Goal: Task Accomplishment & Management: Complete application form

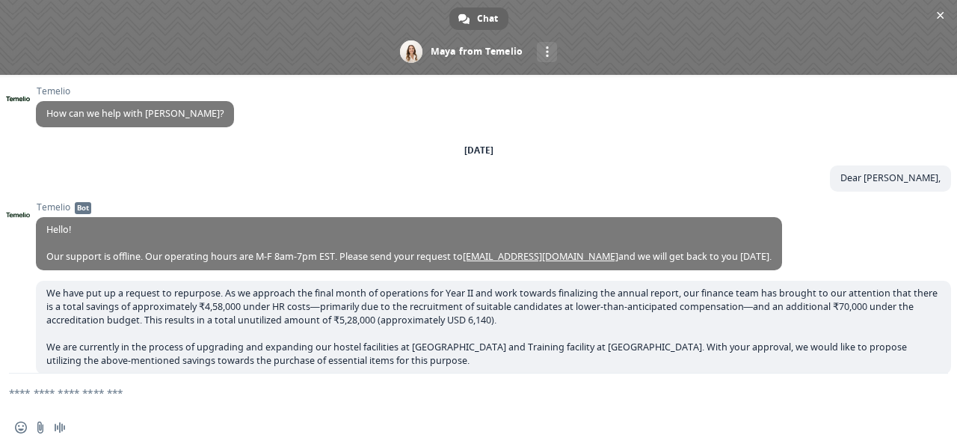
scroll to position [105, 0]
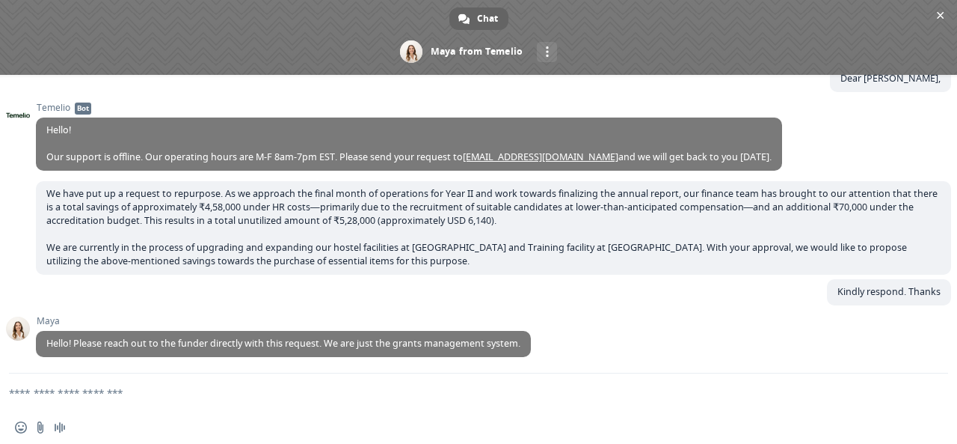
click at [952, 361] on div "Temelio How can we help with Temelio? Friday, 18 July Dear Sandra, 18/07/2025 T…" at bounding box center [478, 224] width 957 height 298
drag, startPoint x: 952, startPoint y: 361, endPoint x: 948, endPoint y: 473, distance: 111.5
click at [948, 443] on html "Not allowed to view page You do not have permission to view the page. It is lik…" at bounding box center [478, 222] width 957 height 444
click at [19, 393] on textarea "Compose your message..." at bounding box center [461, 391] width 904 height 37
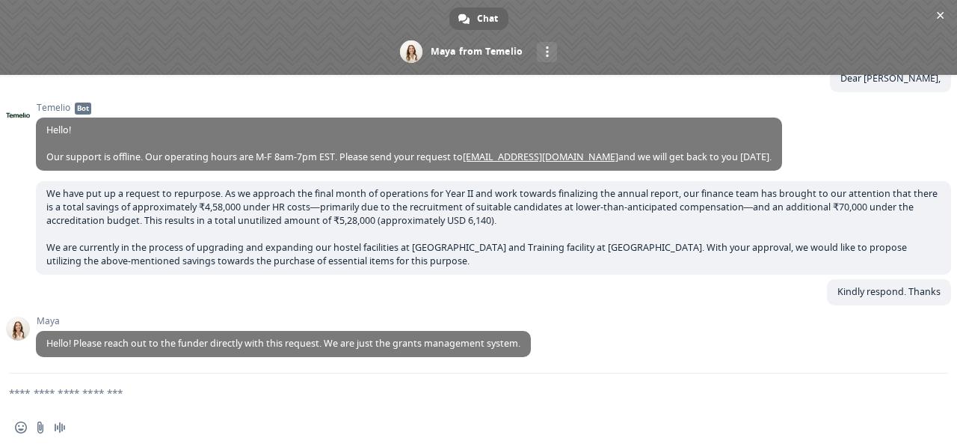
click at [19, 393] on textarea "Compose your message..." at bounding box center [461, 391] width 904 height 37
type textarea "***"
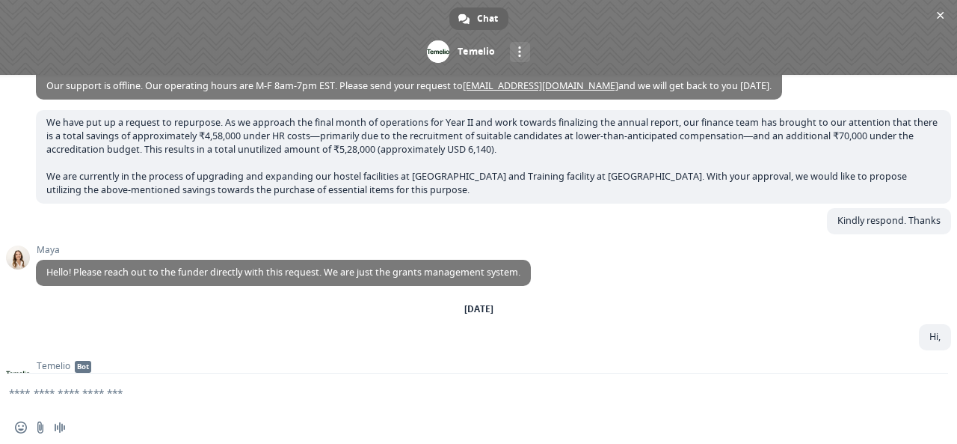
scroll to position [251, 0]
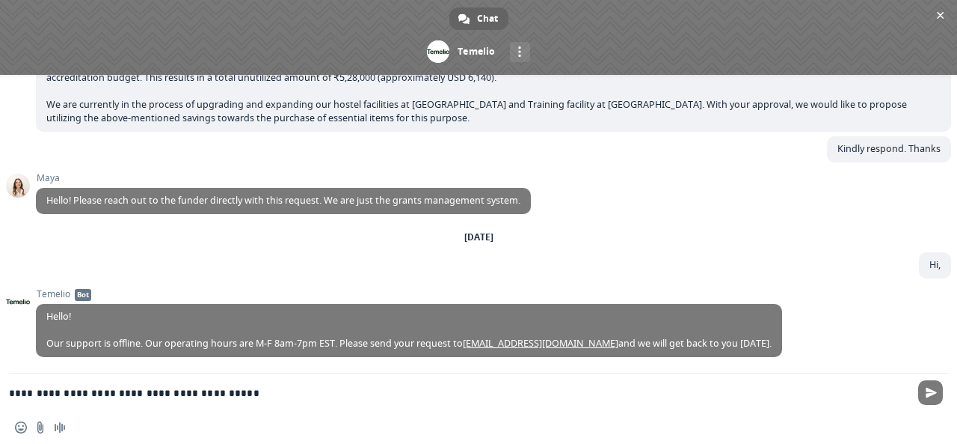
type textarea "**********"
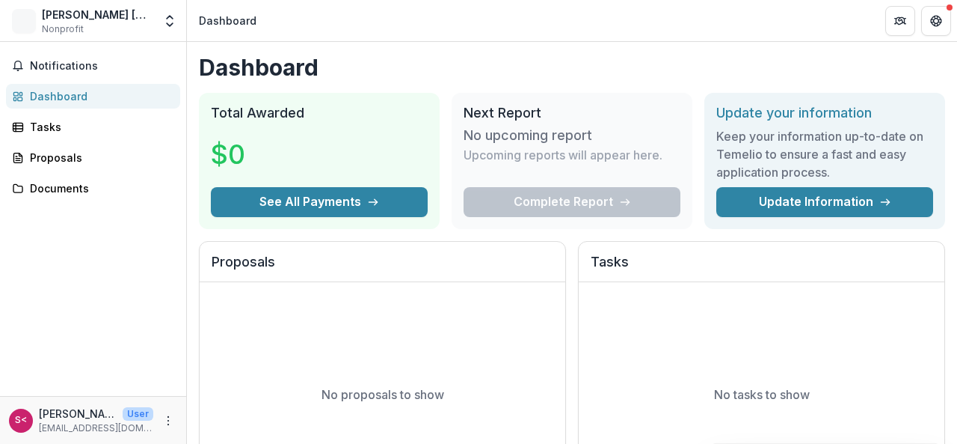
click at [571, 203] on div "Complete Report" at bounding box center [572, 202] width 217 height 30
click at [597, 197] on div "Complete Report" at bounding box center [572, 202] width 217 height 30
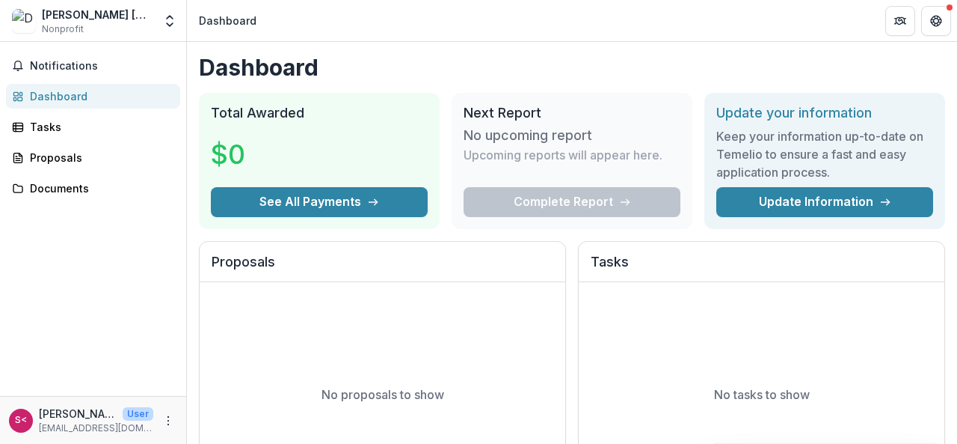
click at [562, 203] on div "Complete Report" at bounding box center [572, 202] width 217 height 30
click at [532, 202] on div "Complete Report" at bounding box center [572, 202] width 217 height 30
click at [40, 131] on div "Tasks" at bounding box center [99, 127] width 138 height 16
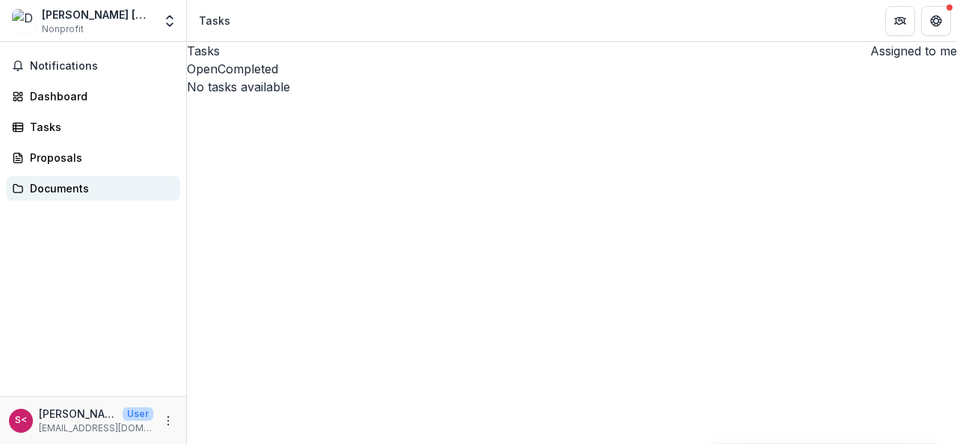
click at [61, 189] on div "Documents" at bounding box center [99, 188] width 138 height 16
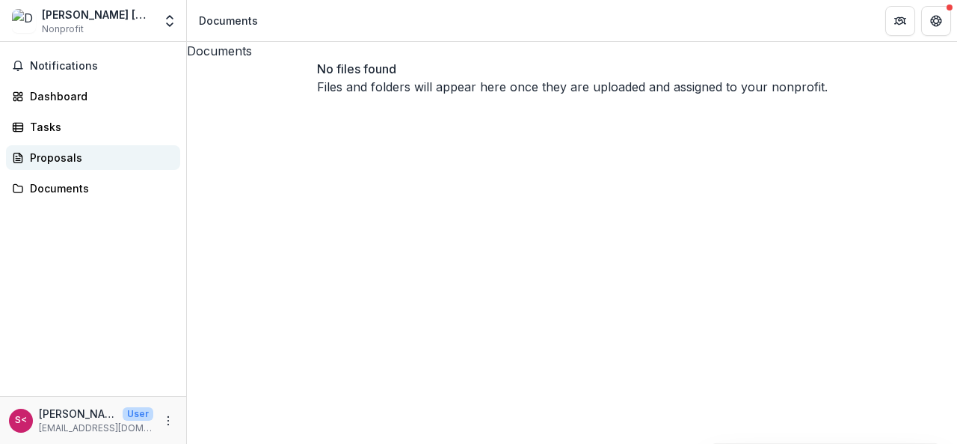
click at [58, 156] on div "Proposals" at bounding box center [99, 158] width 138 height 16
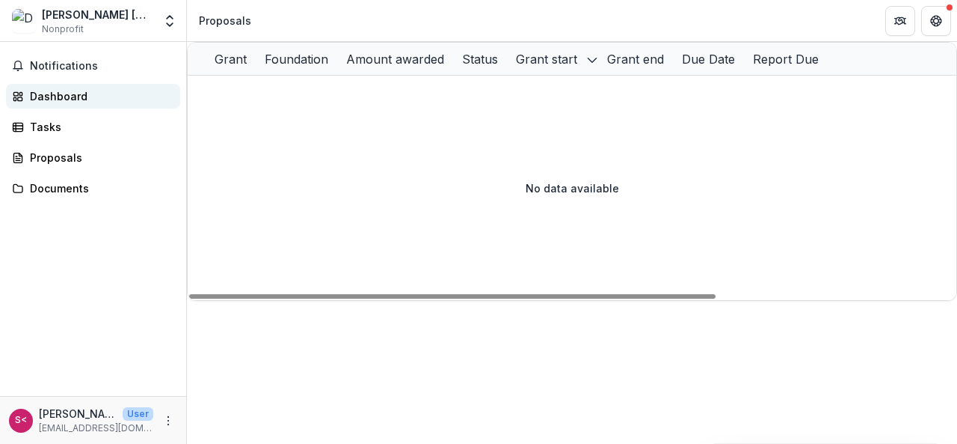
click at [24, 94] on link "Dashboard" at bounding box center [93, 96] width 174 height 25
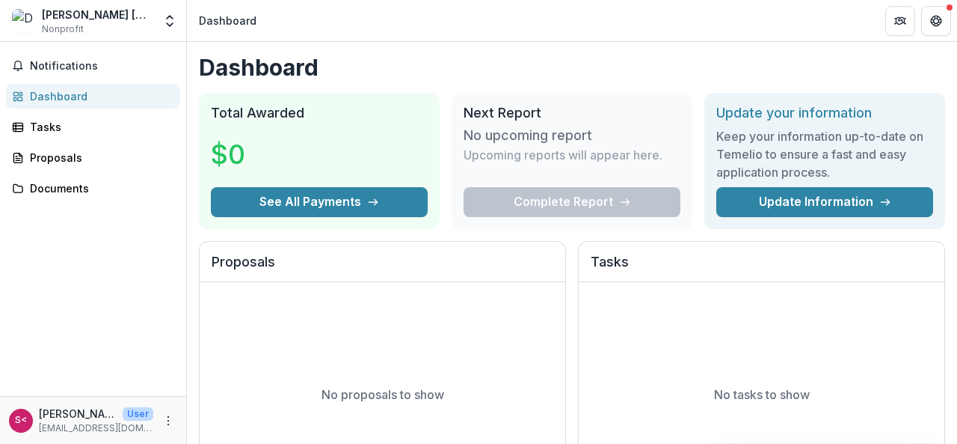
click at [550, 203] on div "Complete Report" at bounding box center [572, 202] width 217 height 30
